Goal: Check status: Check status

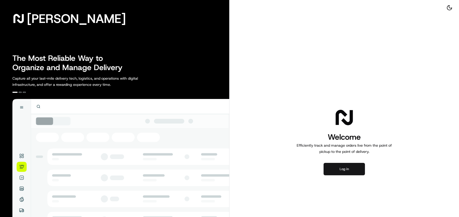
click at [332, 168] on button "Log in" at bounding box center [343, 169] width 41 height 12
